Goal: Task Accomplishment & Management: Manage account settings

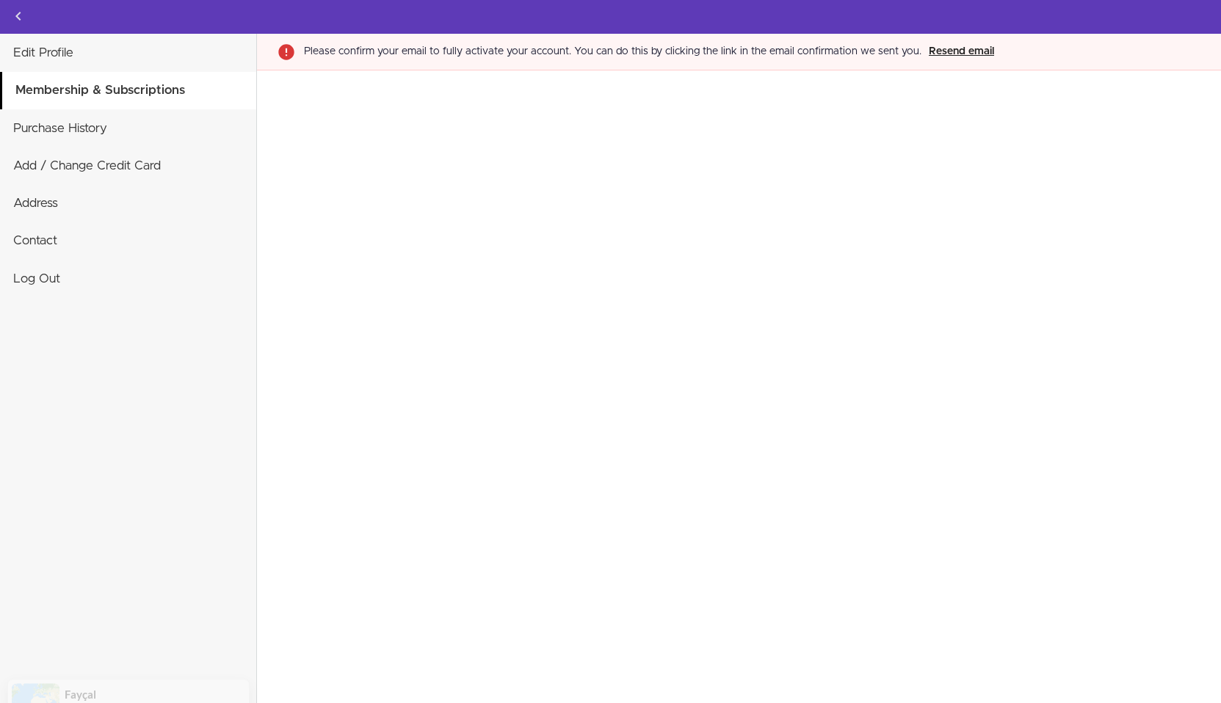
click at [935, 53] on button "Resend email" at bounding box center [961, 51] width 74 height 17
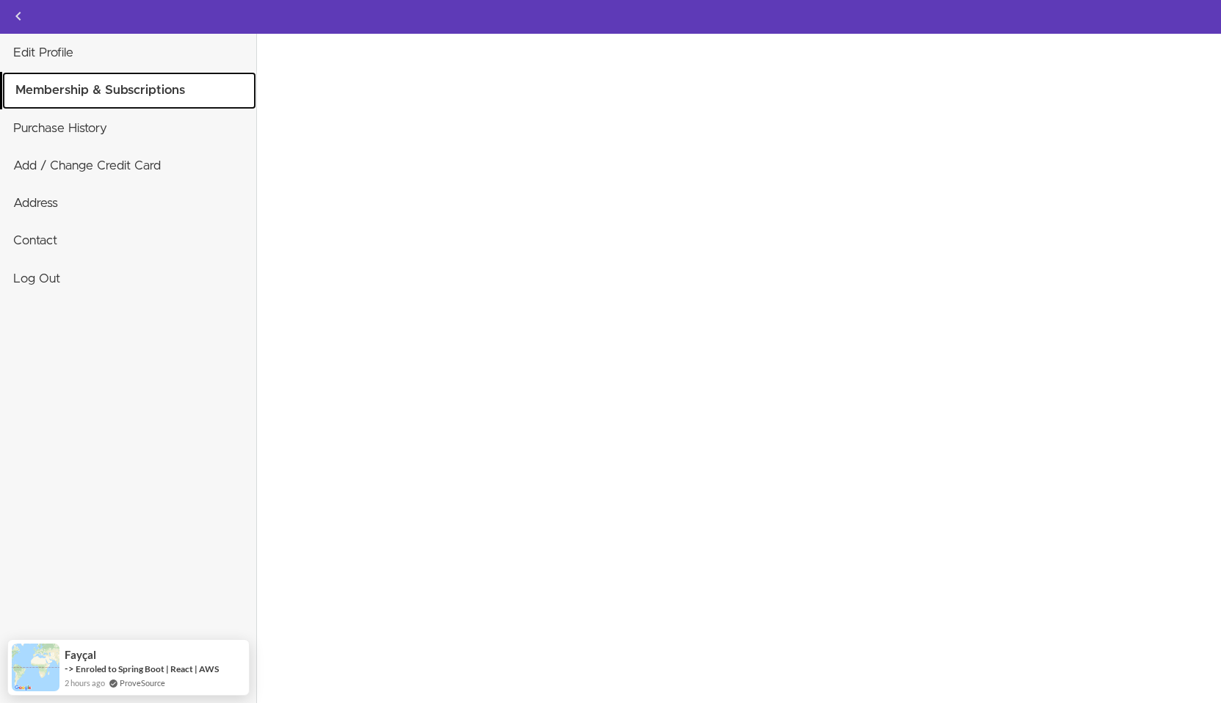
click at [153, 92] on link "Membership & Subscriptions" at bounding box center [129, 90] width 254 height 37
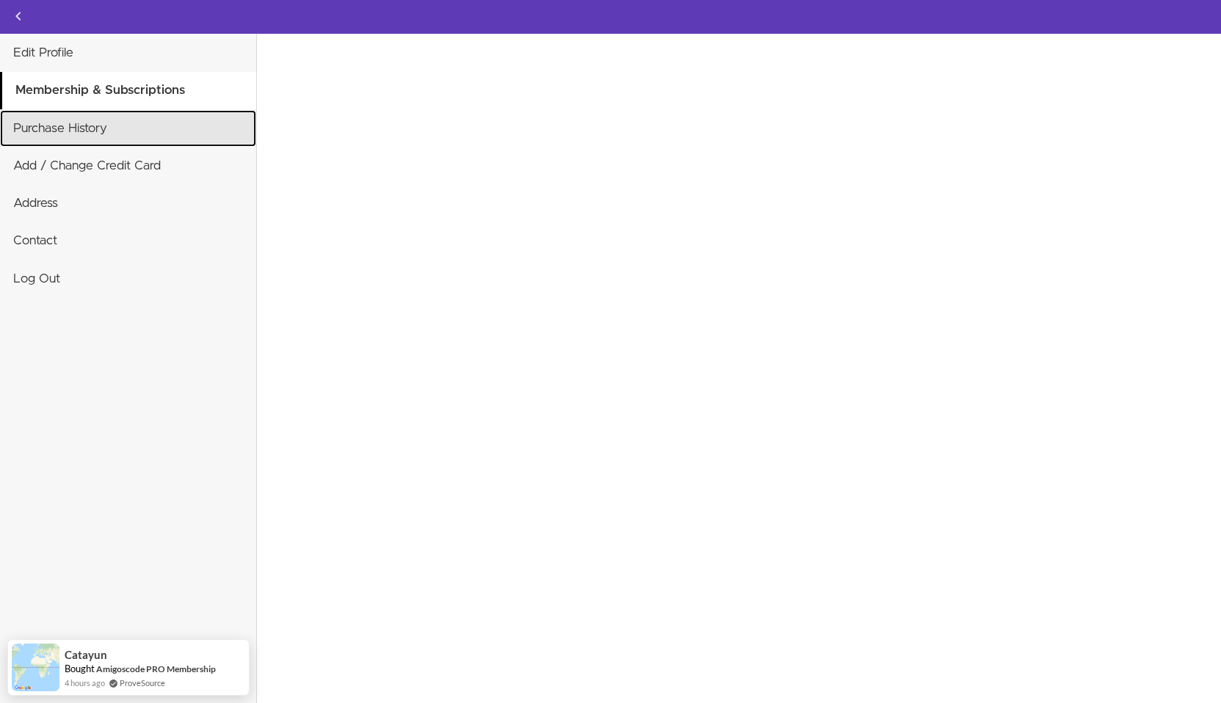
click at [127, 125] on link "Purchase History" at bounding box center [128, 128] width 256 height 37
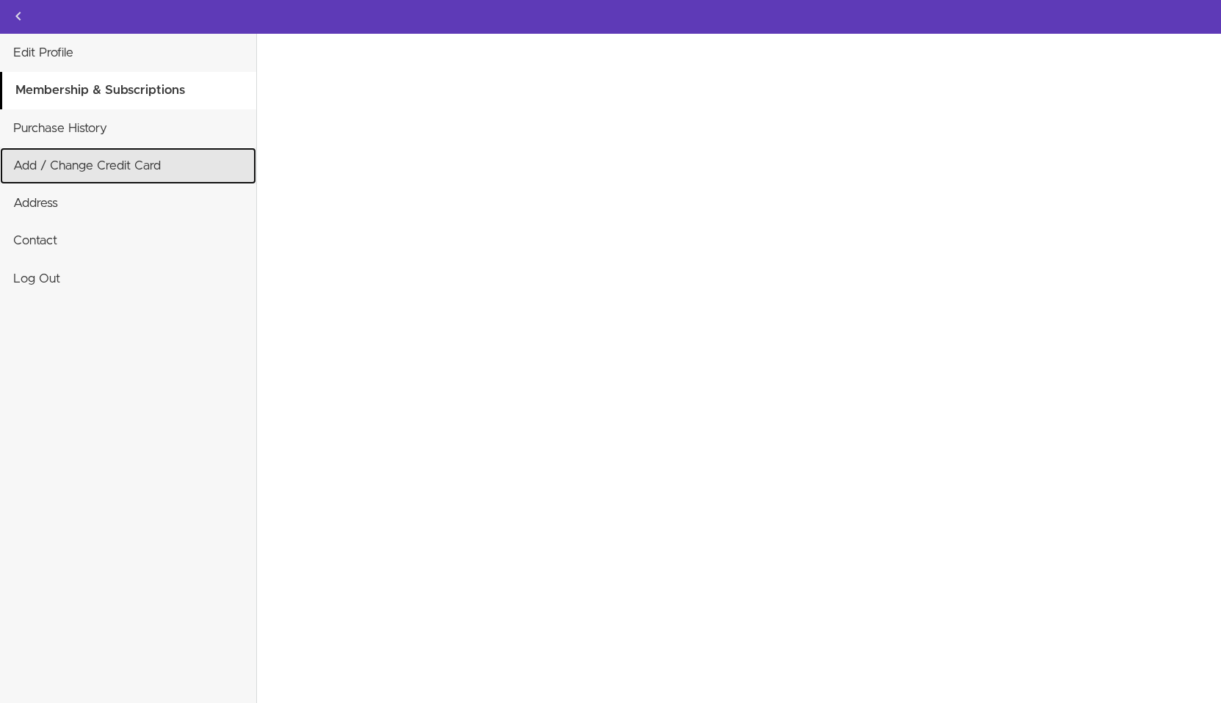
click at [109, 172] on link "Add / Change Credit Card" at bounding box center [128, 166] width 256 height 37
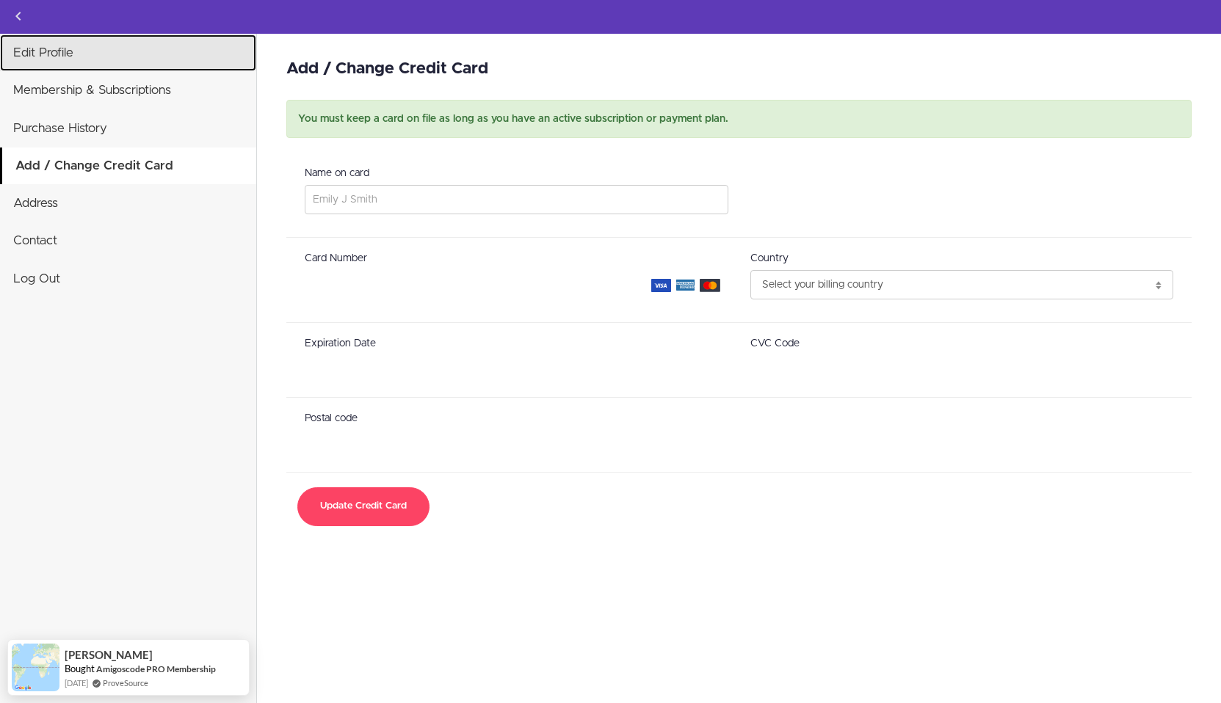
click at [60, 54] on link "Edit Profile" at bounding box center [128, 52] width 256 height 37
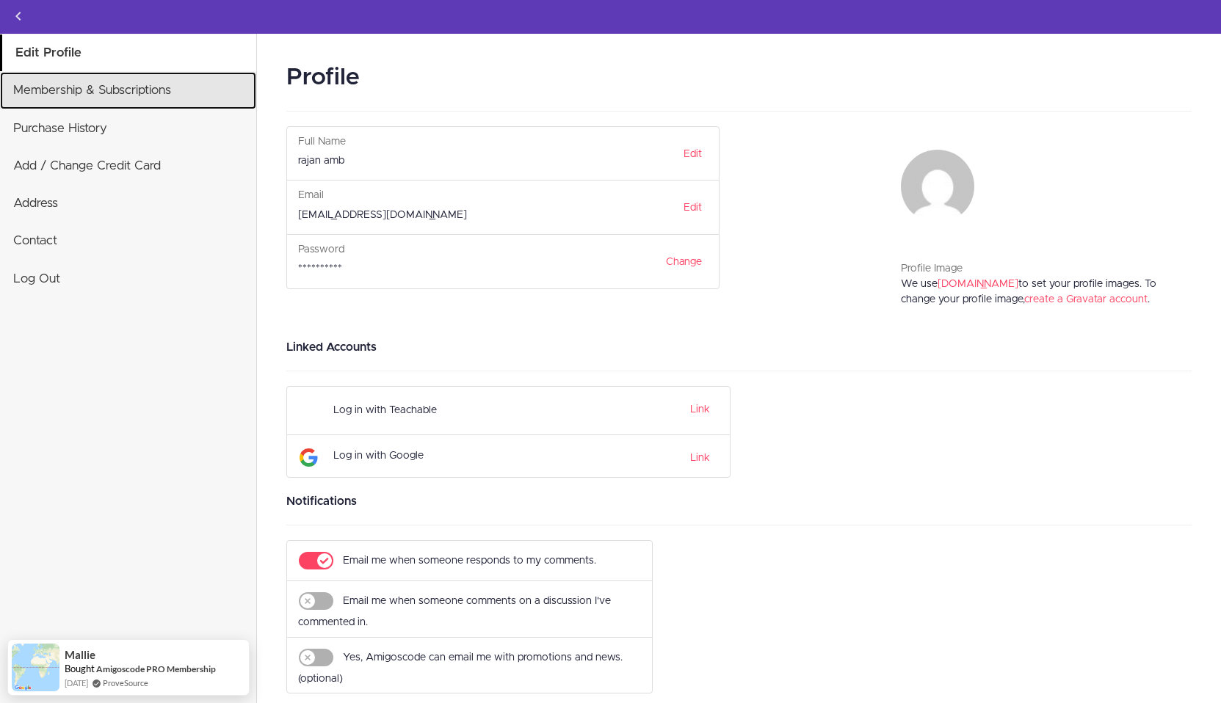
click at [85, 92] on link "Membership & Subscriptions" at bounding box center [128, 90] width 256 height 37
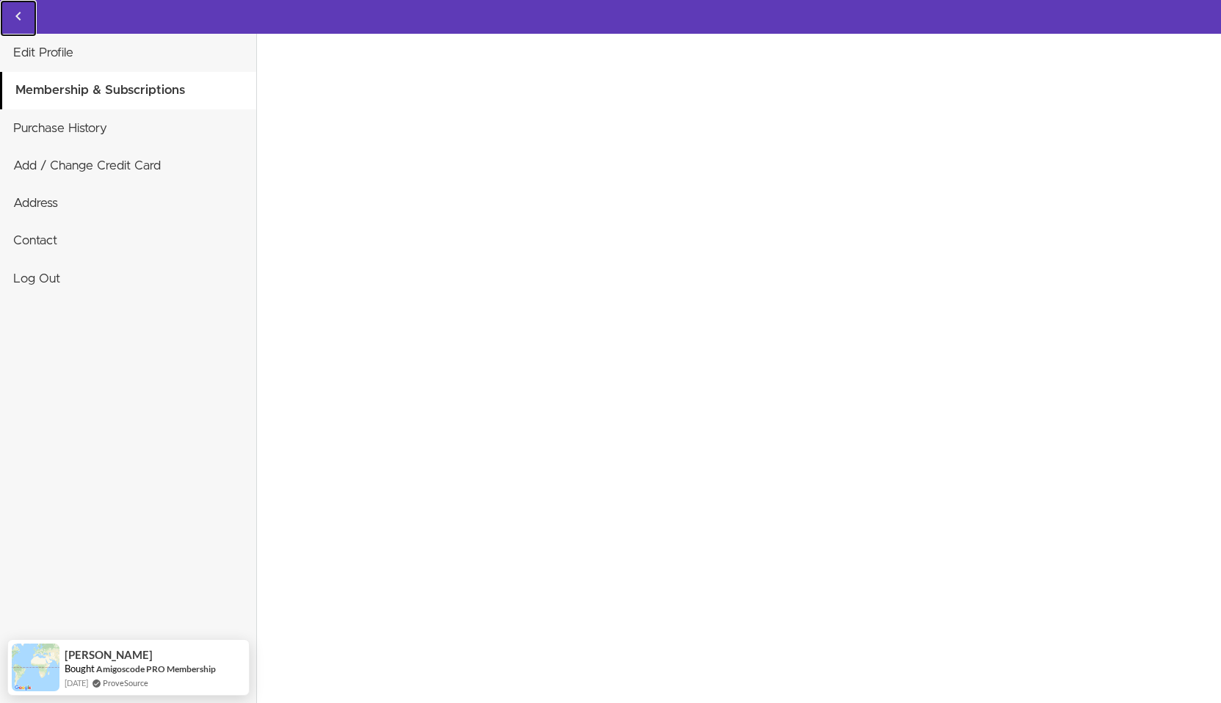
click at [16, 18] on icon "Back to courses" at bounding box center [19, 16] width 18 height 18
